Goal: Find specific page/section: Find specific page/section

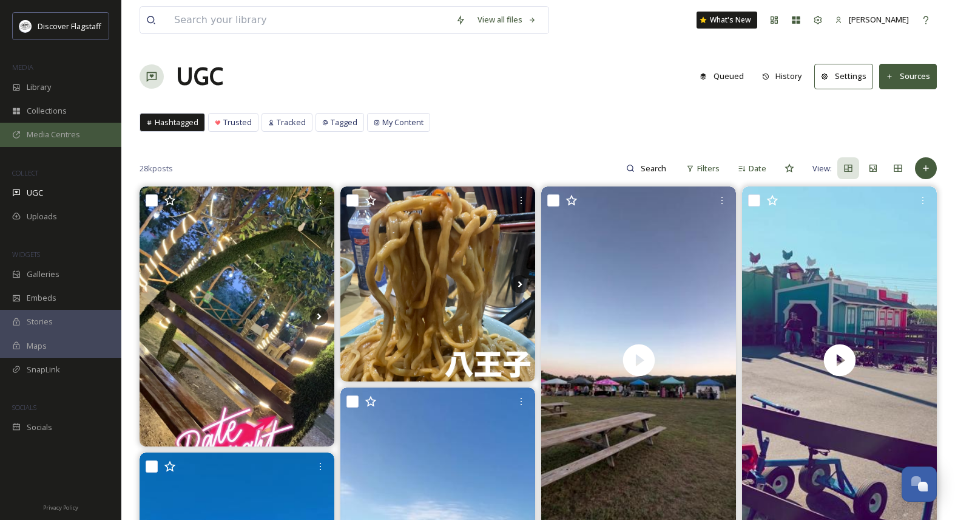
scroll to position [1414, 0]
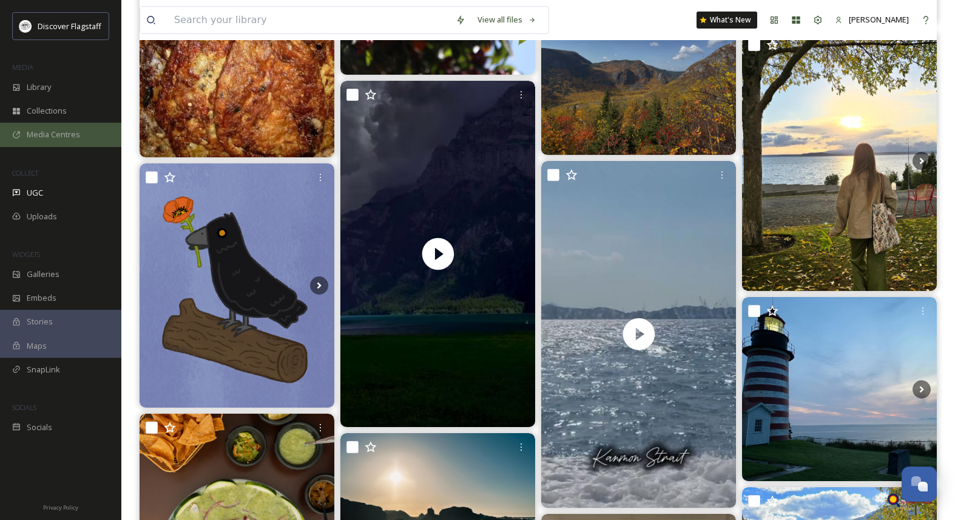
click at [52, 140] on div "Media Centres" at bounding box center [60, 135] width 121 height 24
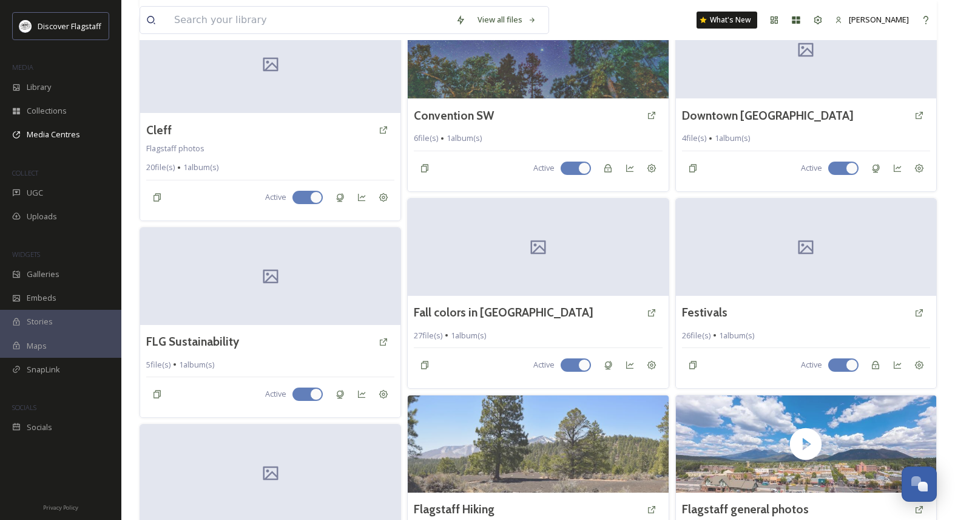
scroll to position [526, 0]
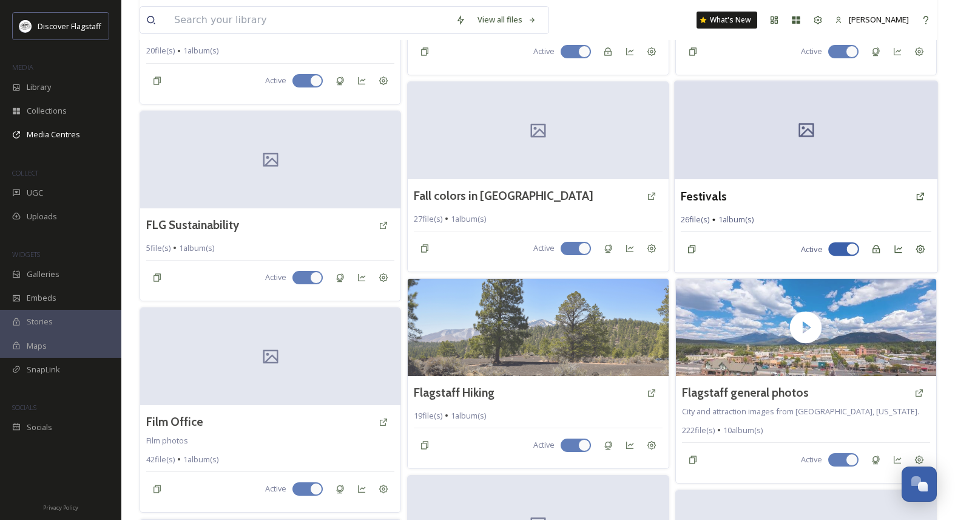
click at [773, 217] on div "Festivals 26 file(s) 1 album(s) Active" at bounding box center [806, 225] width 263 height 93
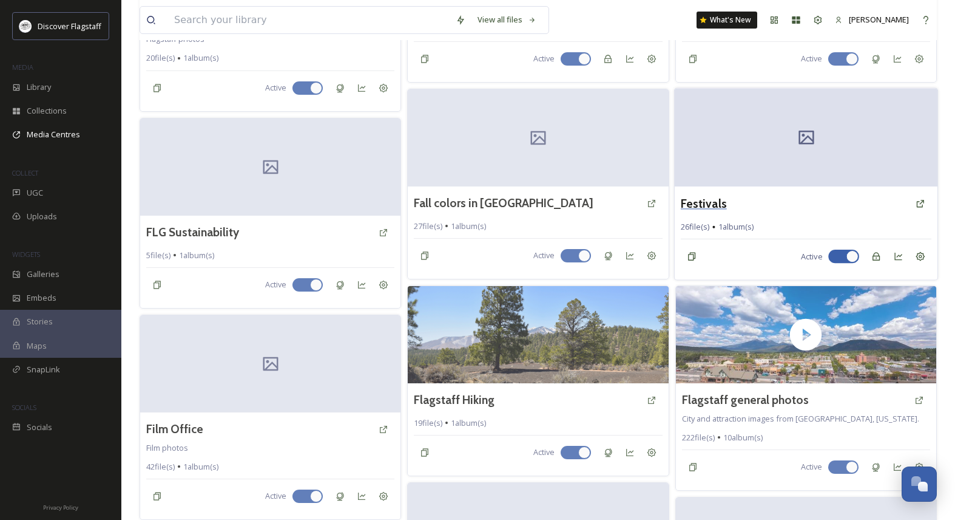
click at [693, 205] on h3 "Festivals" at bounding box center [704, 203] width 46 height 18
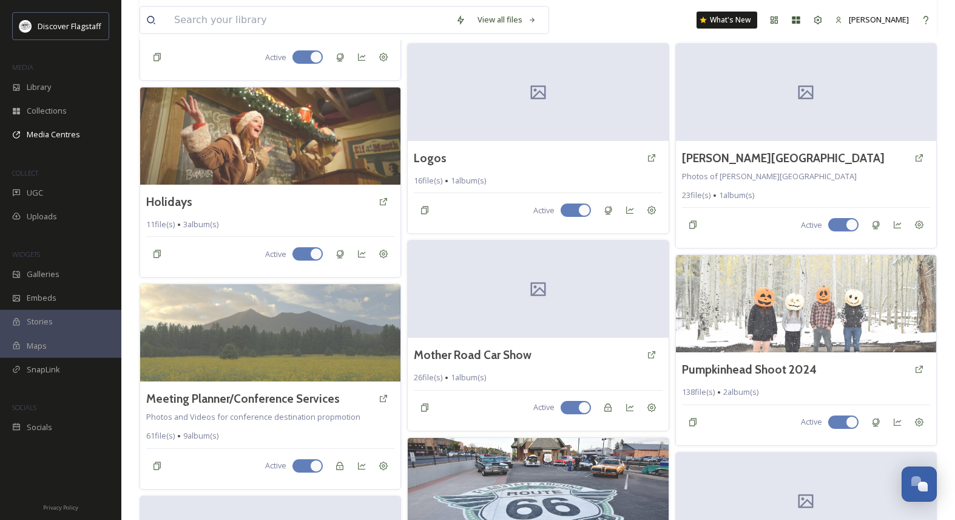
scroll to position [1264, 0]
click at [507, 356] on h3 "Mother Road Car Show" at bounding box center [472, 356] width 119 height 18
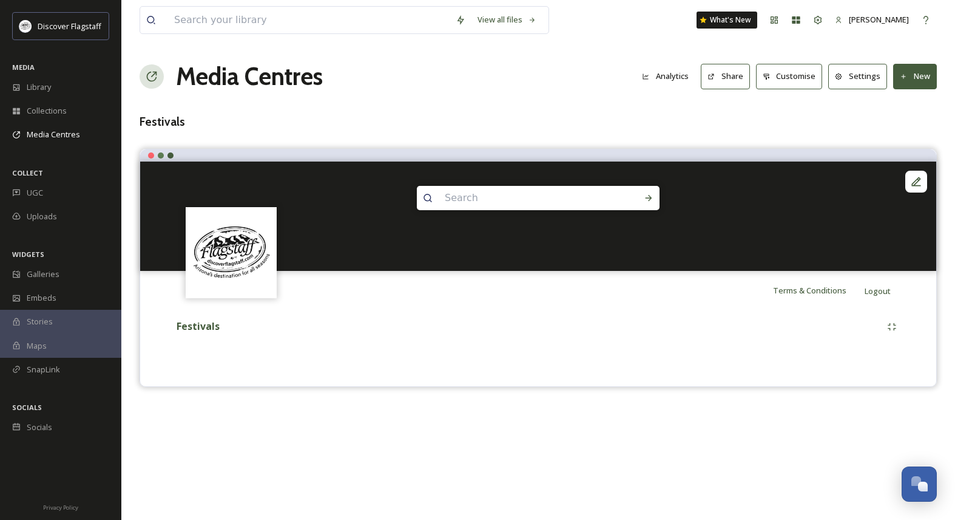
scroll to position [7, 0]
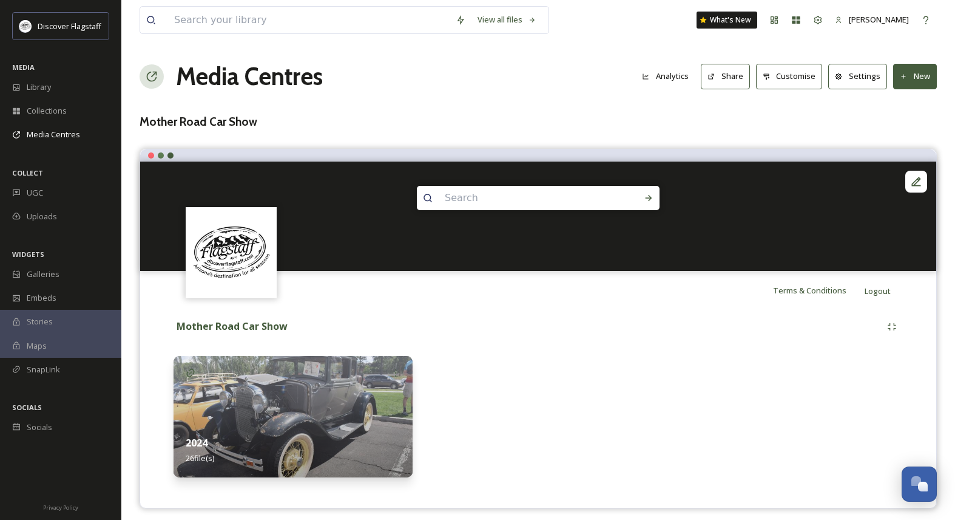
scroll to position [7, 0]
